Goal: Task Accomplishment & Management: Manage account settings

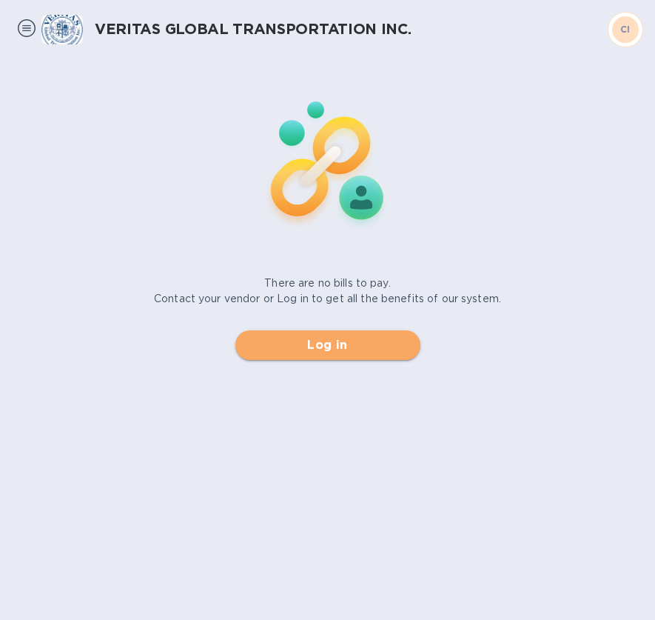
click at [337, 347] on span "Log in" at bounding box center [327, 345] width 161 height 18
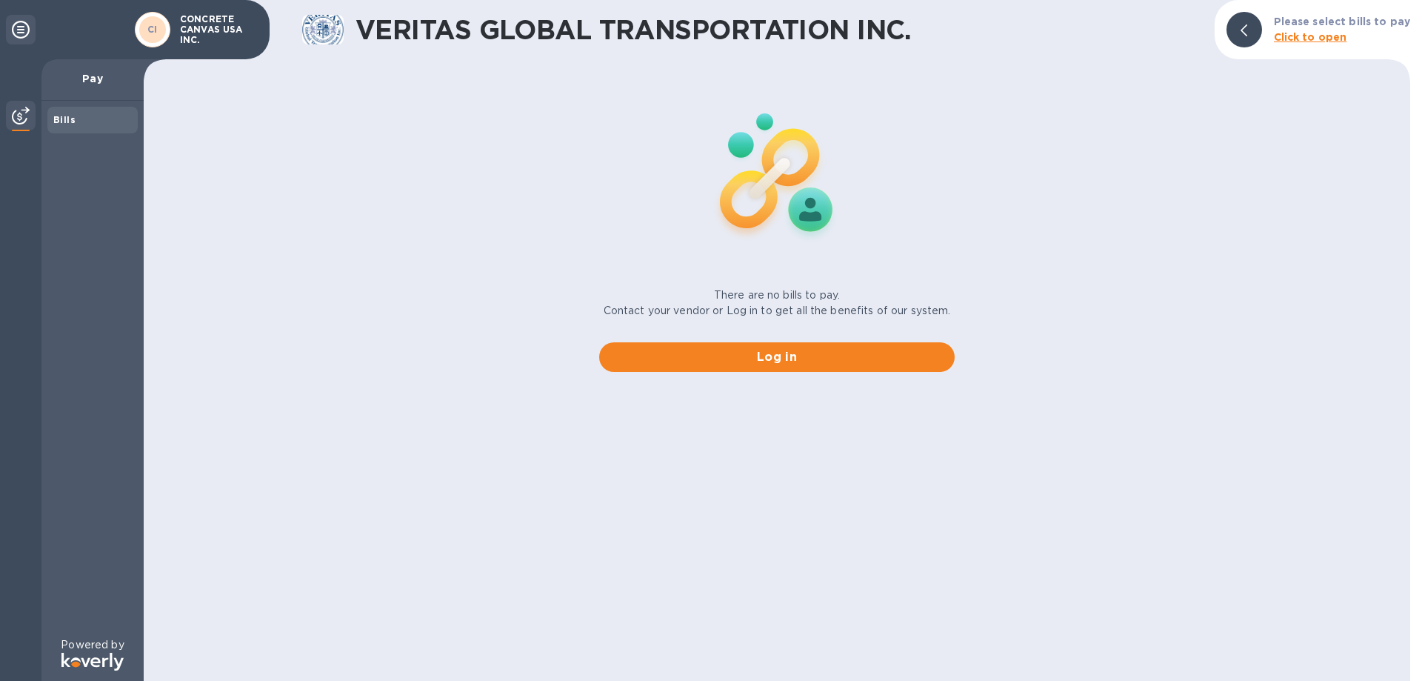
click at [19, 116] on img at bounding box center [21, 116] width 18 height 18
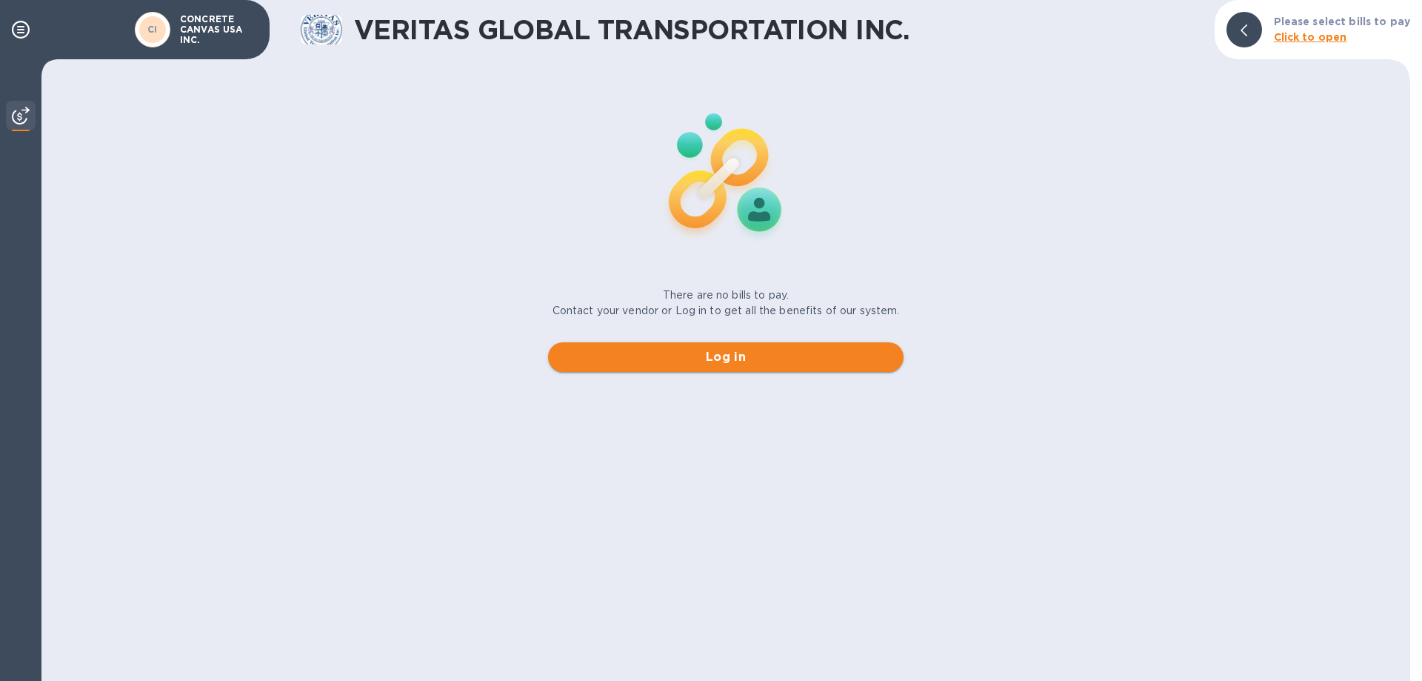
click at [655, 357] on span "Log in" at bounding box center [726, 357] width 332 height 18
